Goal: Transaction & Acquisition: Purchase product/service

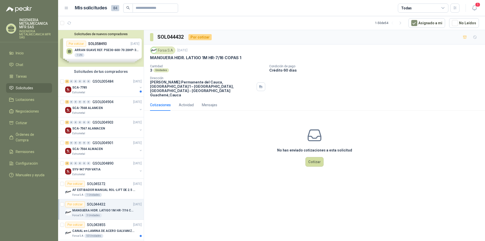
click at [168, 51] on div "Forsa S.A" at bounding box center [162, 51] width 25 height 8
click at [181, 102] on div "Actividad" at bounding box center [186, 105] width 15 height 6
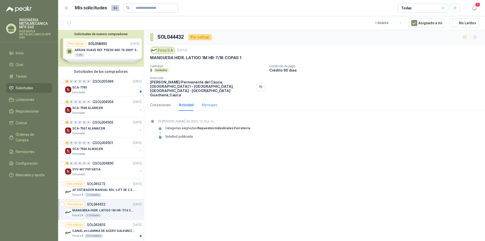
click at [212, 99] on div "Mensajes" at bounding box center [209, 105] width 15 height 12
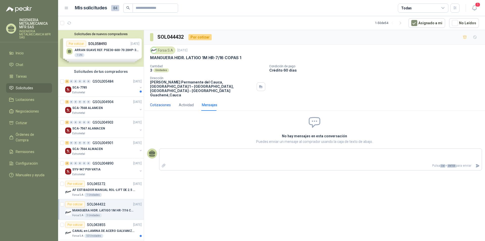
click at [154, 102] on div "Cotizaciones" at bounding box center [160, 105] width 21 height 6
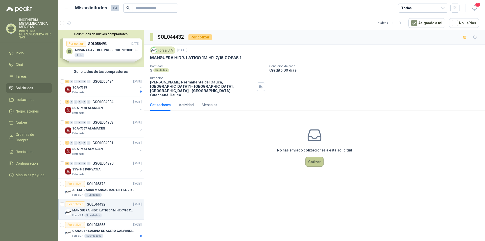
click at [314, 157] on button "Cotizar" at bounding box center [315, 162] width 18 height 10
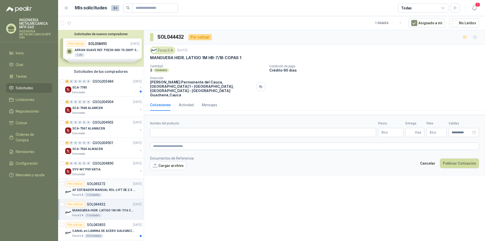
scroll to position [51, 0]
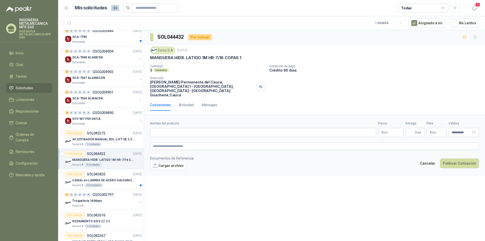
click at [106, 161] on p "MANGUERA HIDR. LATIGO 1M HR-7/16 COPAS 1" at bounding box center [103, 160] width 63 height 5
click at [26, 52] on li "Inicio" at bounding box center [29, 53] width 40 height 6
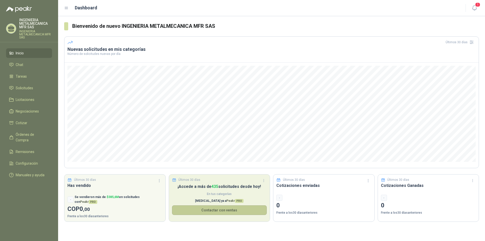
click at [216, 212] on button "Contactar con ventas" at bounding box center [219, 210] width 95 height 10
